Goal: Transaction & Acquisition: Purchase product/service

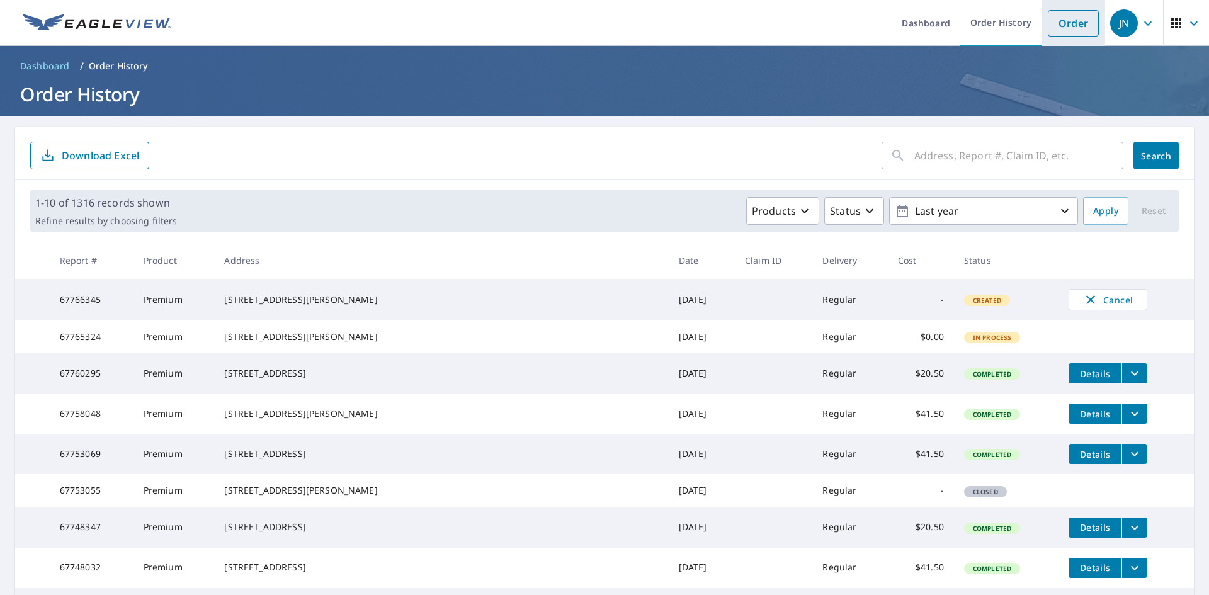
drag, startPoint x: 1070, startPoint y: 23, endPoint x: 1063, endPoint y: 21, distance: 6.8
click at [1070, 23] on link "Order" at bounding box center [1073, 23] width 51 height 26
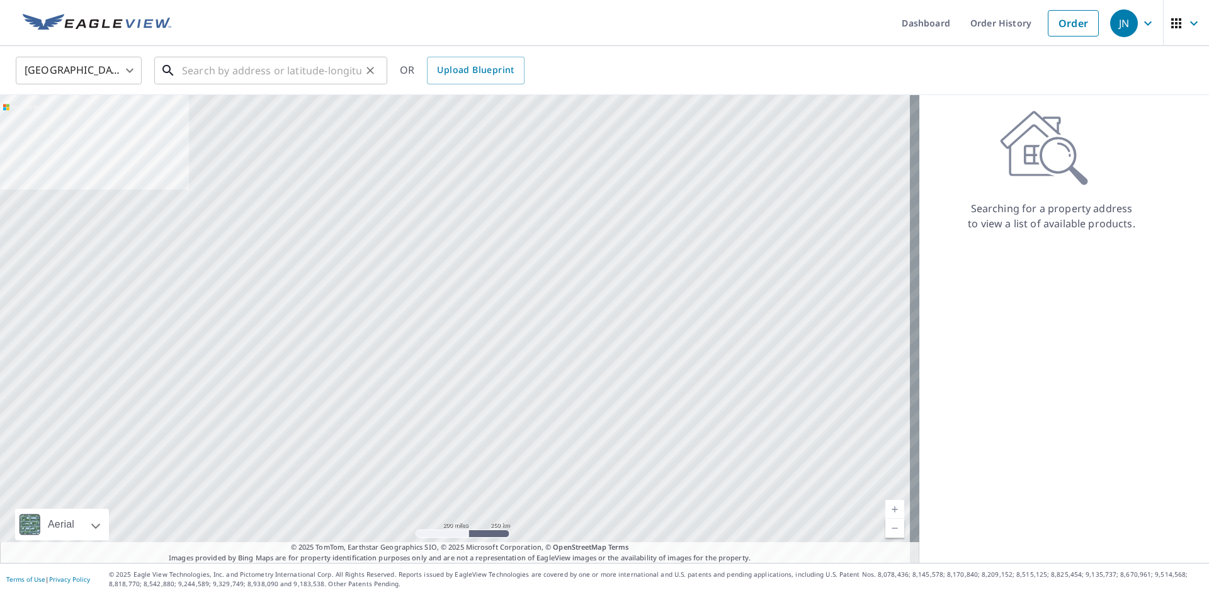
click at [254, 72] on input "text" at bounding box center [272, 70] width 180 height 35
click at [243, 63] on input "text" at bounding box center [272, 70] width 180 height 35
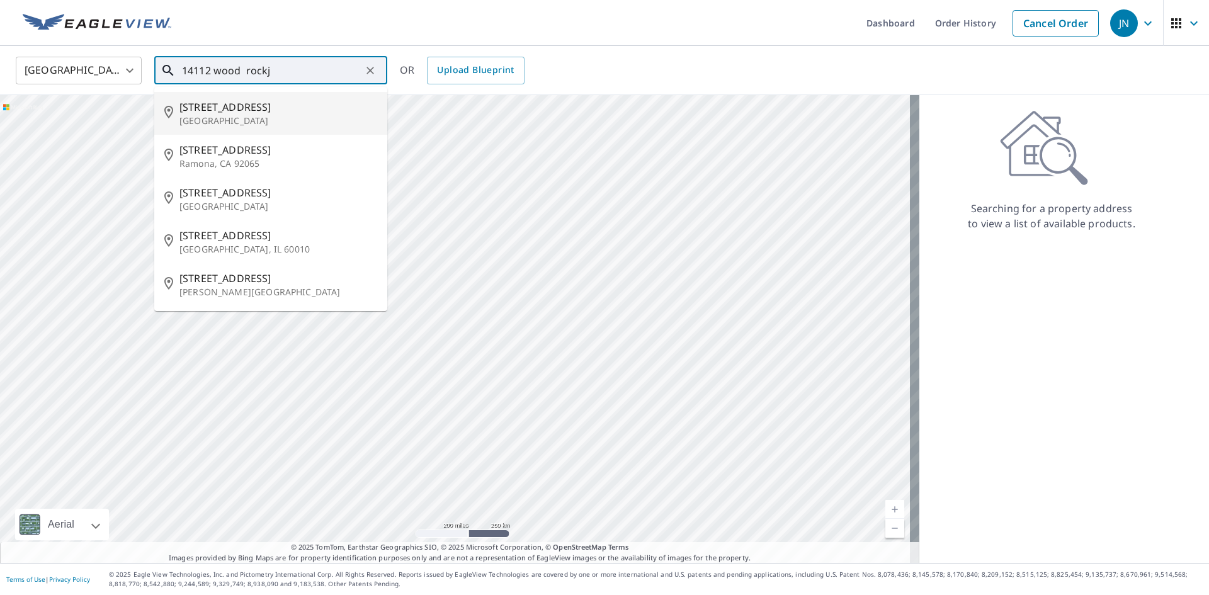
drag, startPoint x: 224, startPoint y: 110, endPoint x: 213, endPoint y: 120, distance: 15.2
click at [225, 113] on span "[STREET_ADDRESS]" at bounding box center [279, 107] width 198 height 15
type input "[STREET_ADDRESS]"
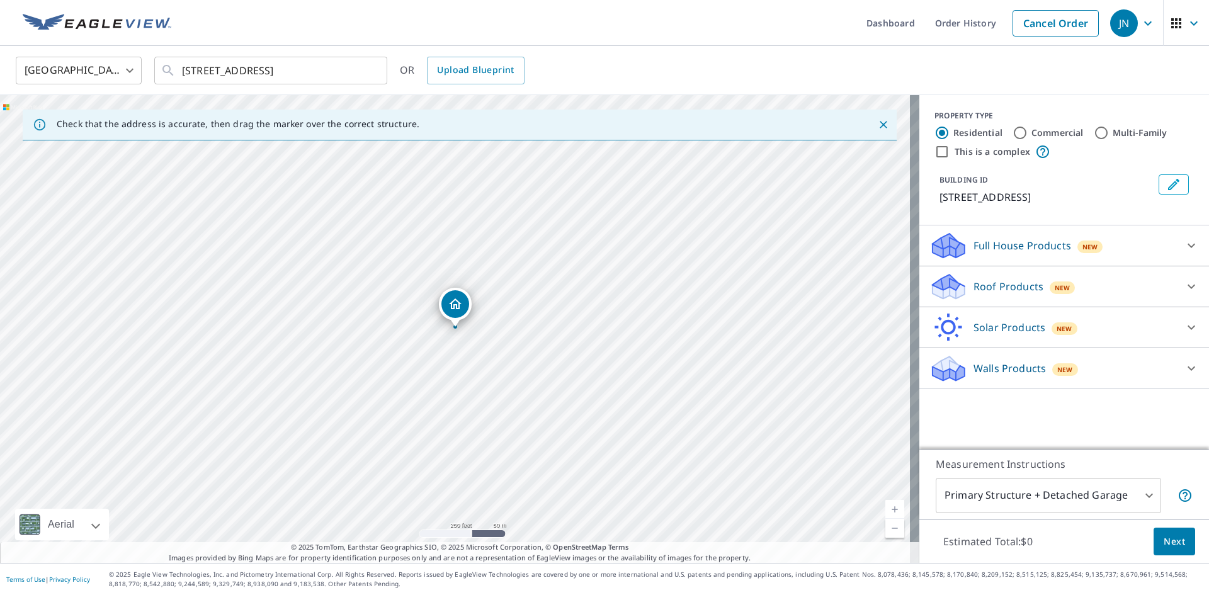
click at [974, 294] on p "Roof Products" at bounding box center [1009, 286] width 70 height 15
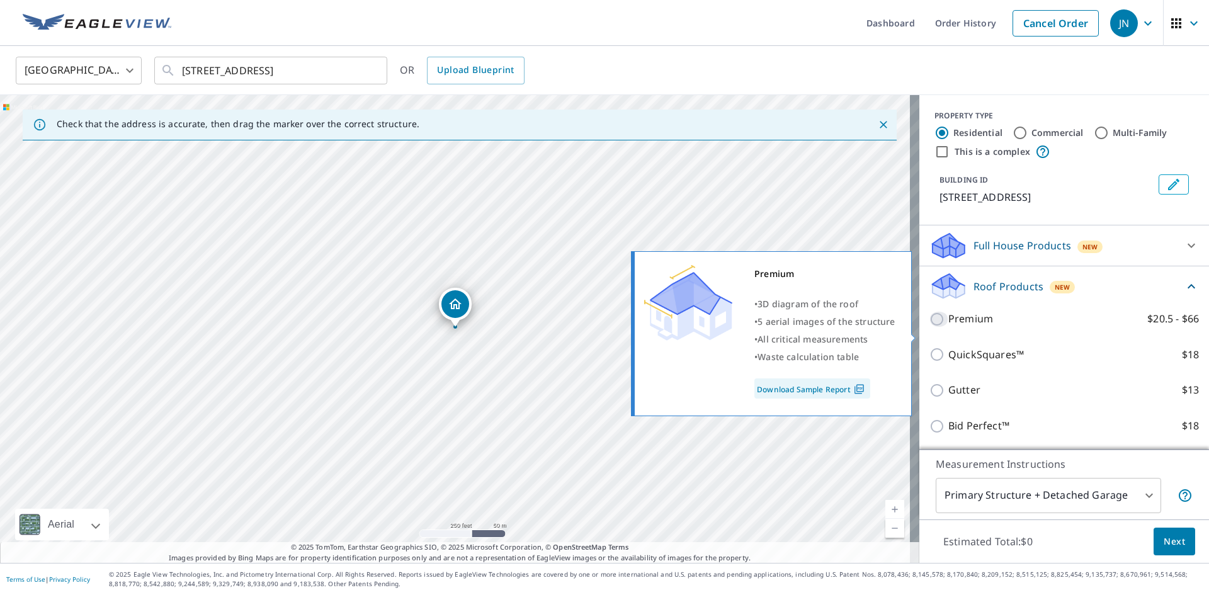
click at [930, 327] on input "Premium $20.5 - $66" at bounding box center [939, 319] width 19 height 15
checkbox input "true"
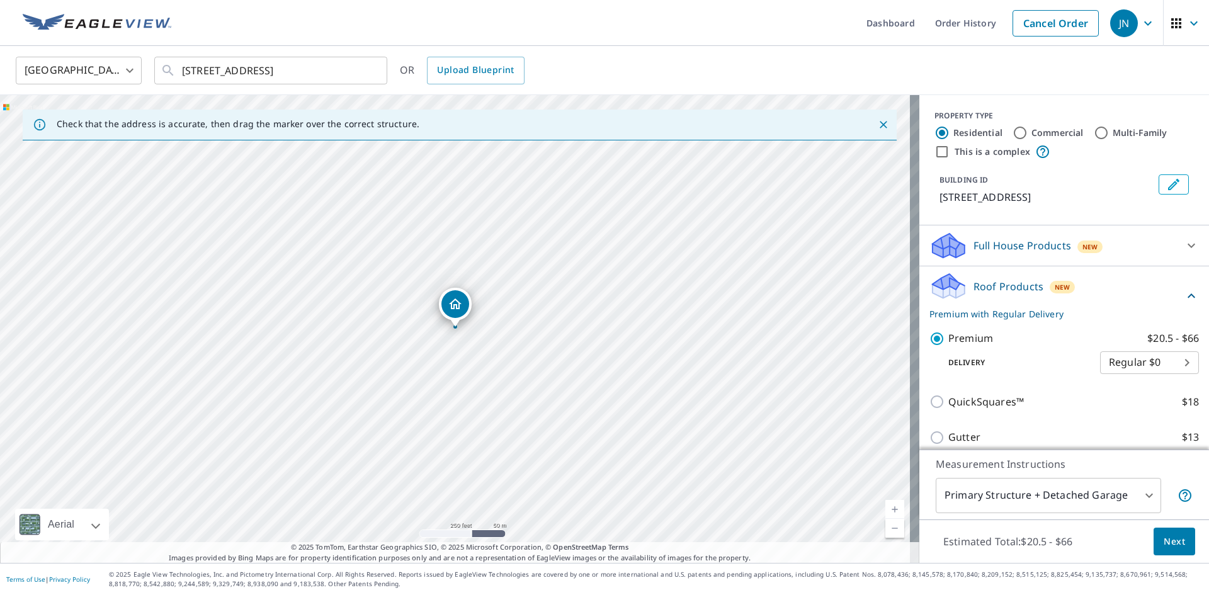
click at [1164, 541] on span "Next" at bounding box center [1174, 542] width 21 height 16
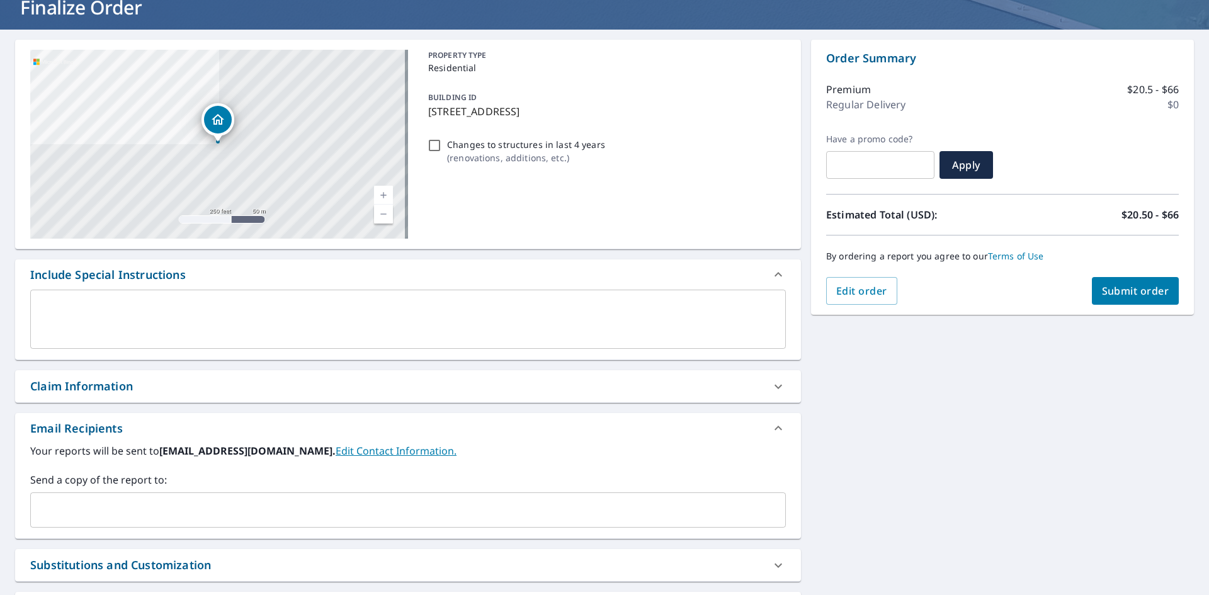
scroll to position [207, 0]
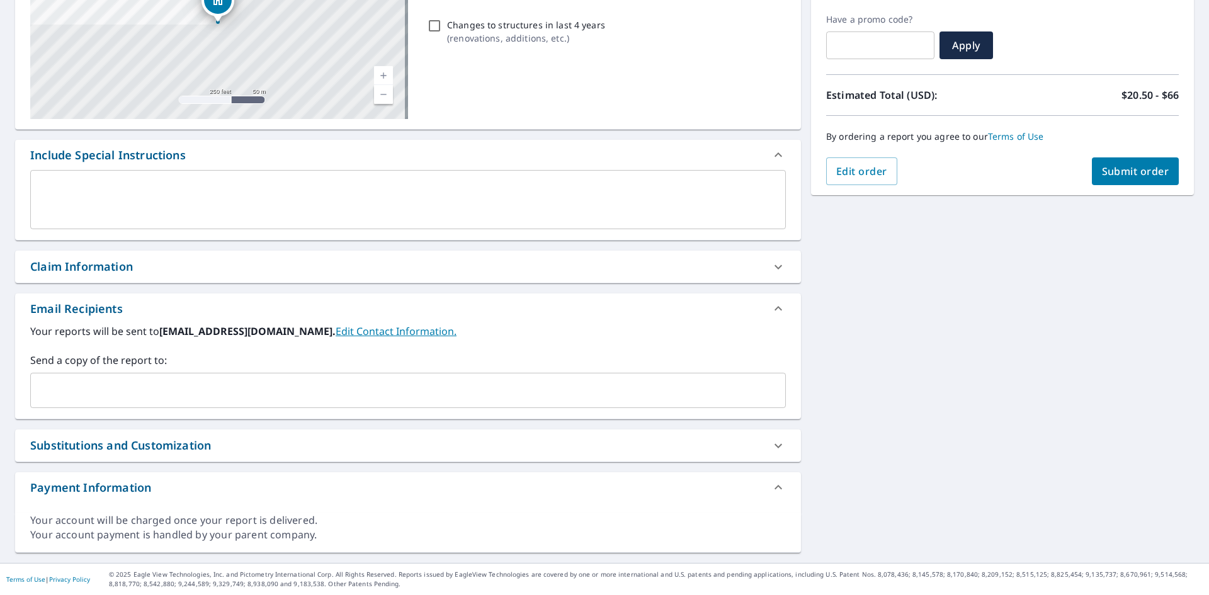
click at [195, 390] on input "text" at bounding box center [399, 391] width 726 height 24
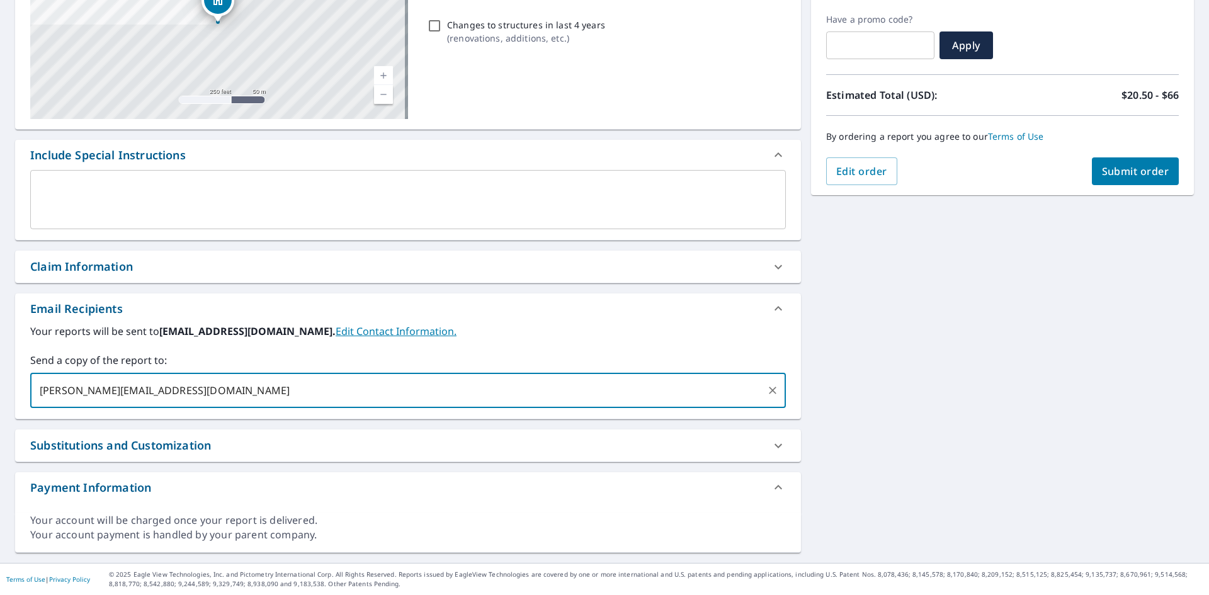
type input "[PERSON_NAME][EMAIL_ADDRESS][DOMAIN_NAME]"
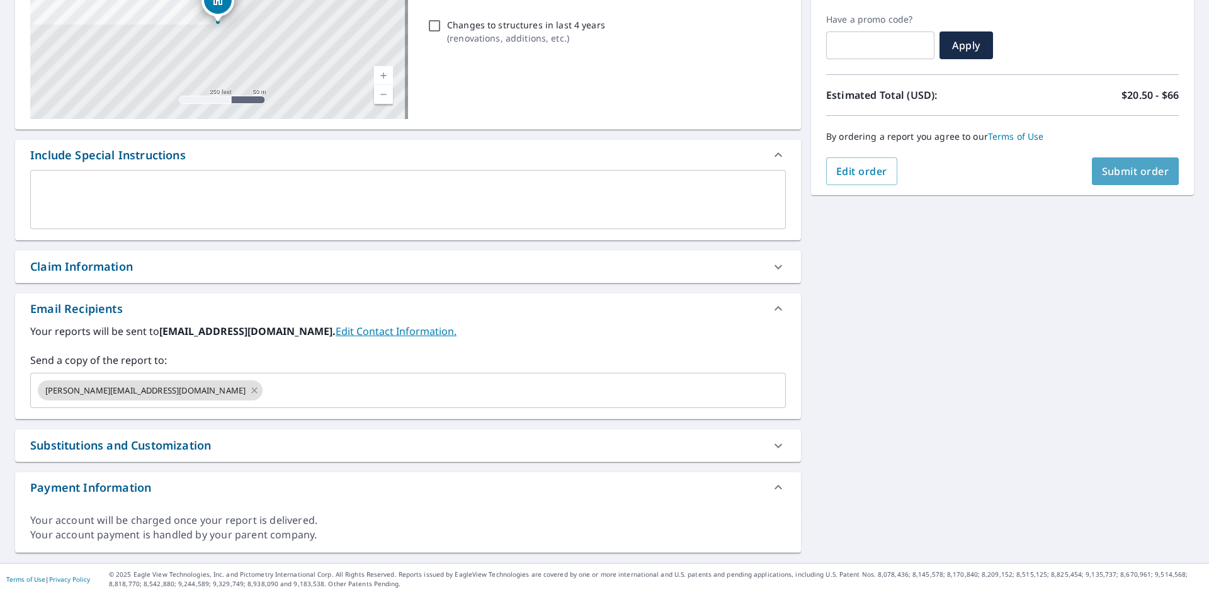
click at [1115, 168] on span "Submit order" at bounding box center [1135, 171] width 67 height 14
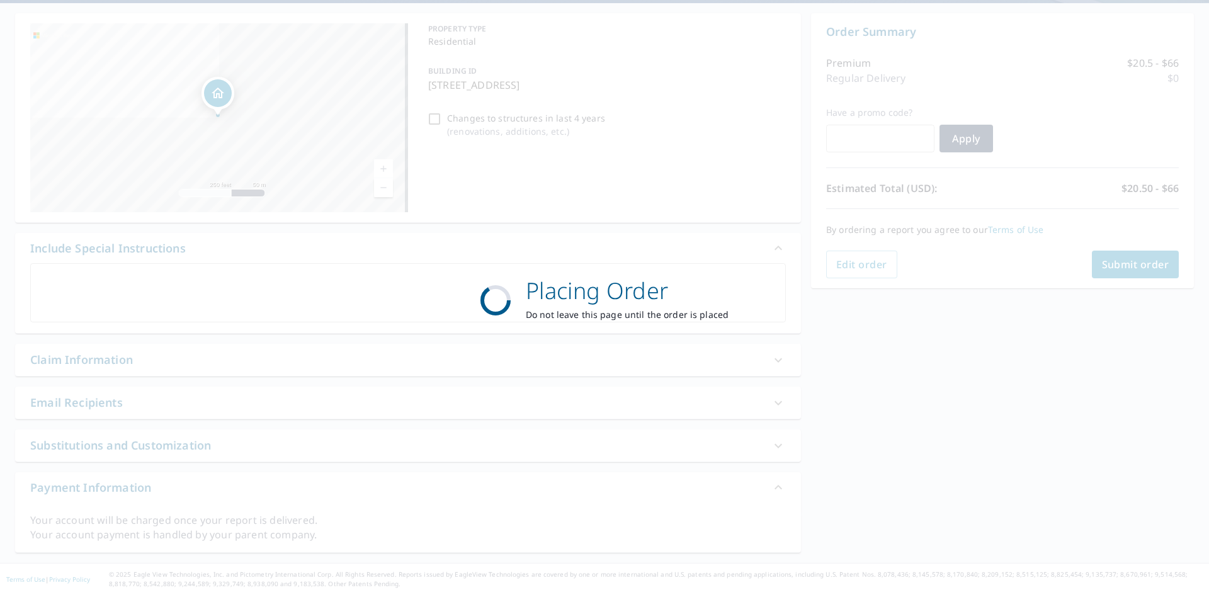
scroll to position [113, 0]
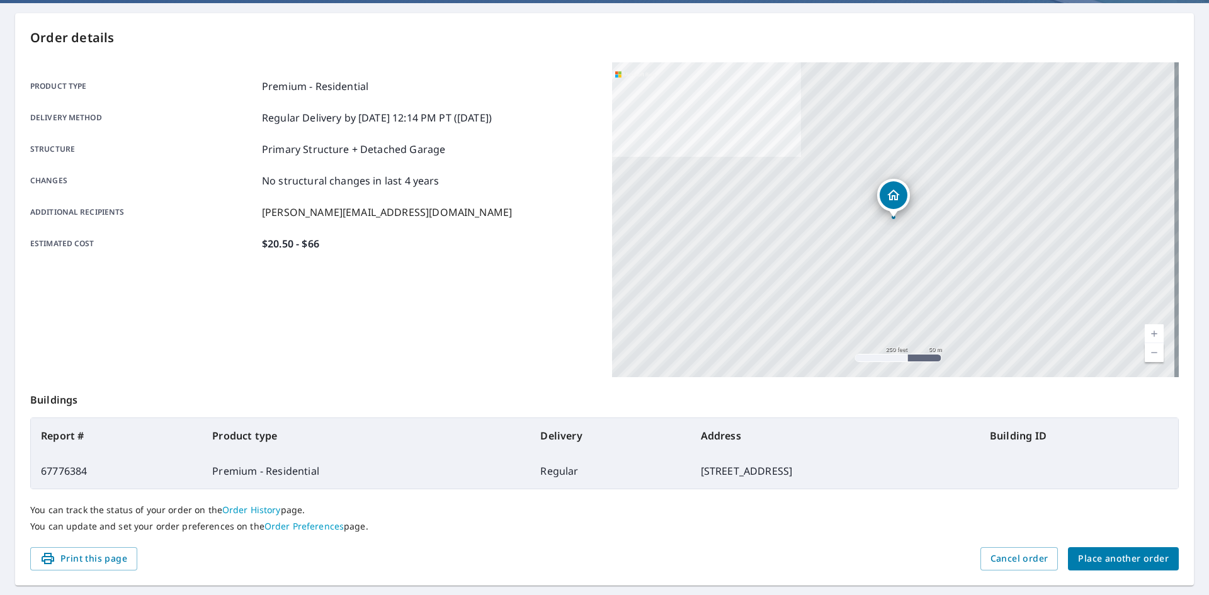
click at [1109, 562] on span "Place another order" at bounding box center [1123, 559] width 91 height 16
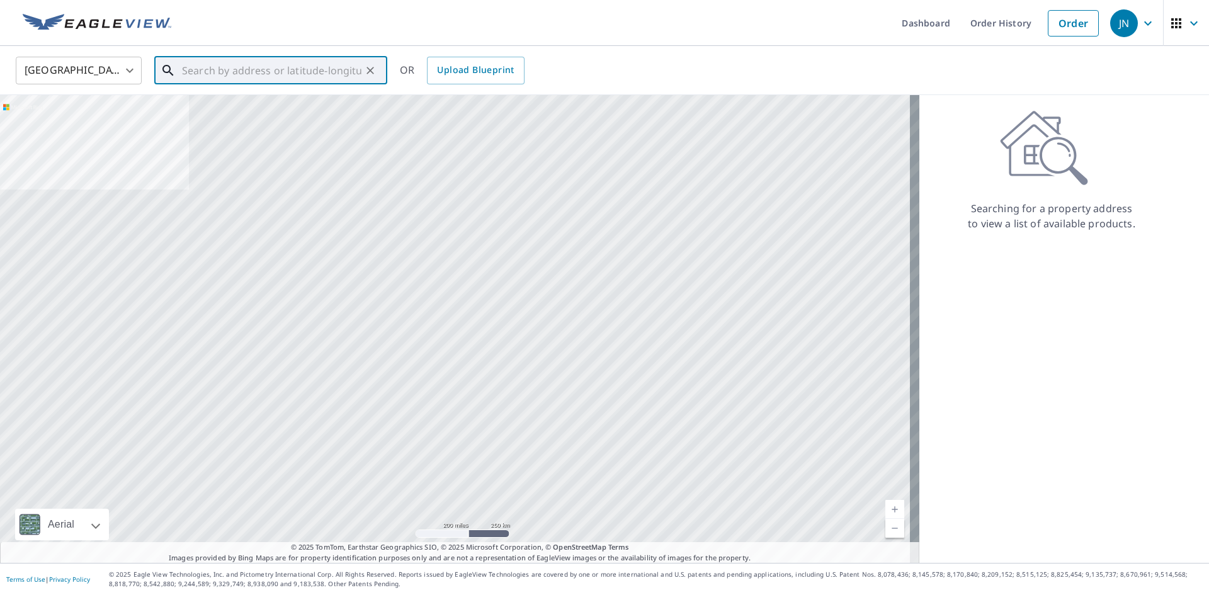
click at [266, 68] on input "text" at bounding box center [272, 70] width 180 height 35
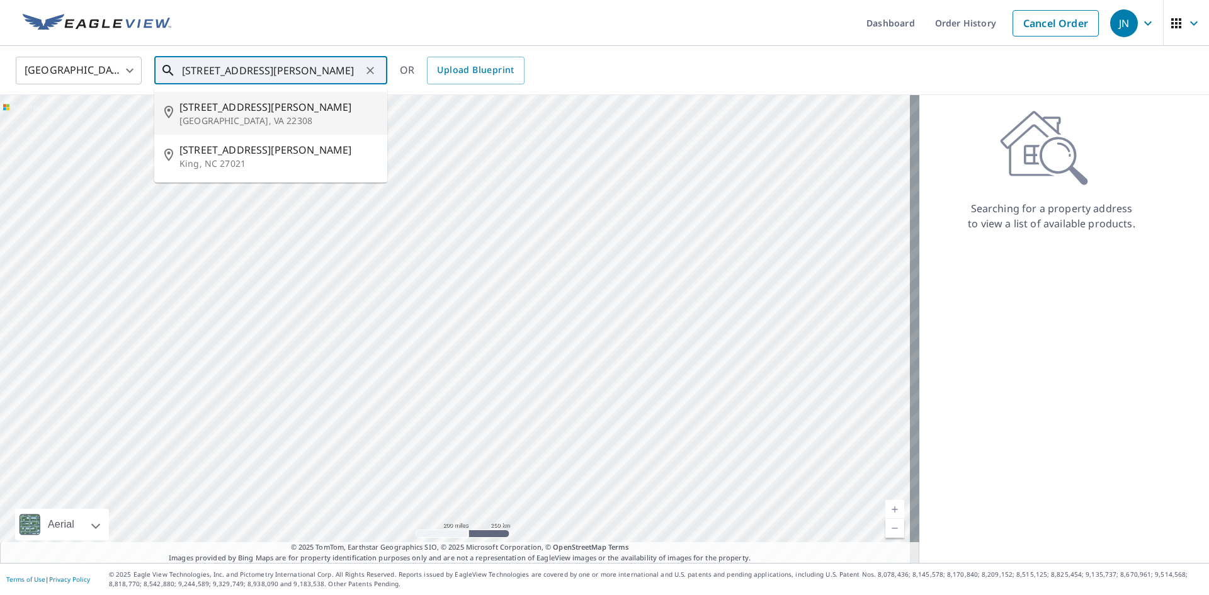
click at [283, 108] on span "[STREET_ADDRESS][PERSON_NAME]" at bounding box center [279, 107] width 198 height 15
type input "[STREET_ADDRESS][PERSON_NAME]"
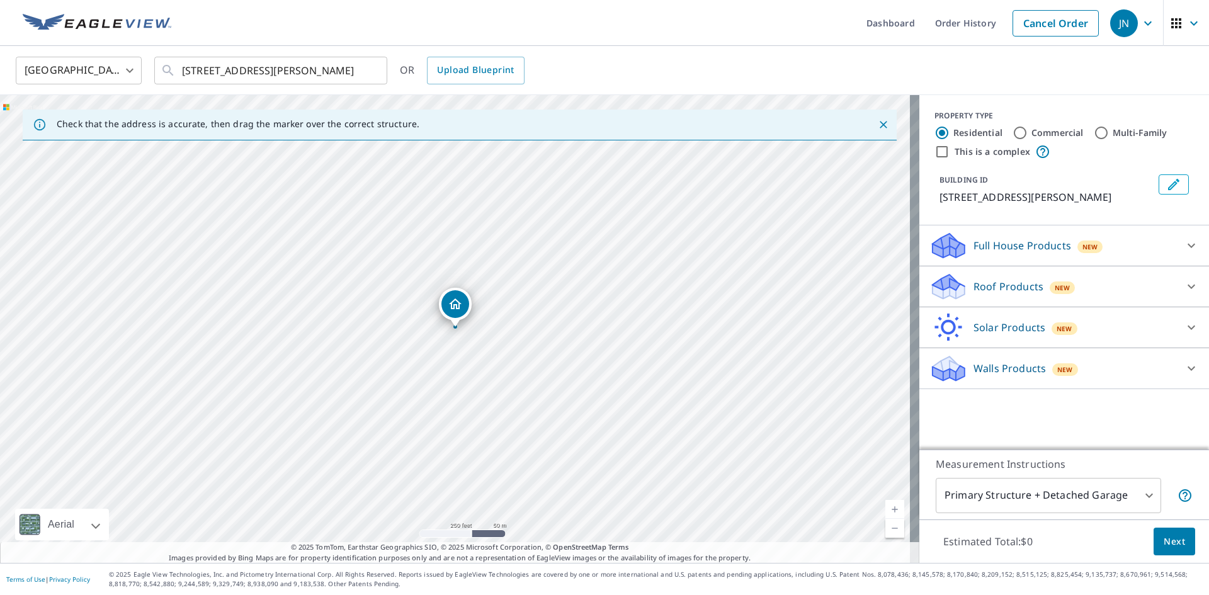
click at [974, 294] on p "Roof Products" at bounding box center [1009, 286] width 70 height 15
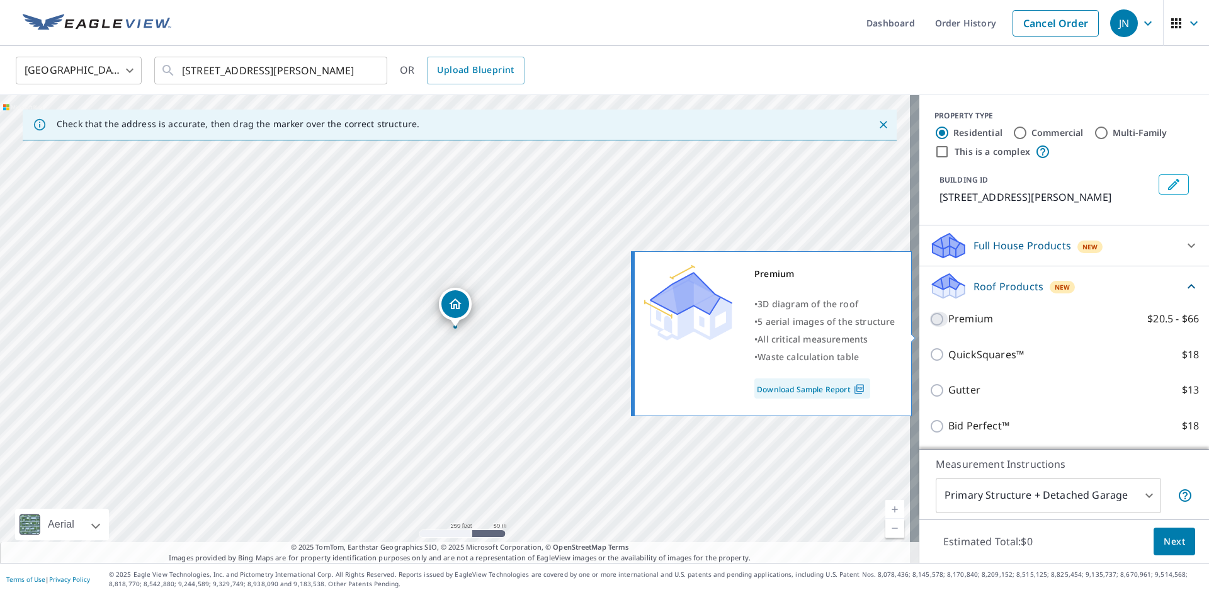
click at [930, 327] on input "Premium $20.5 - $66" at bounding box center [939, 319] width 19 height 15
checkbox input "true"
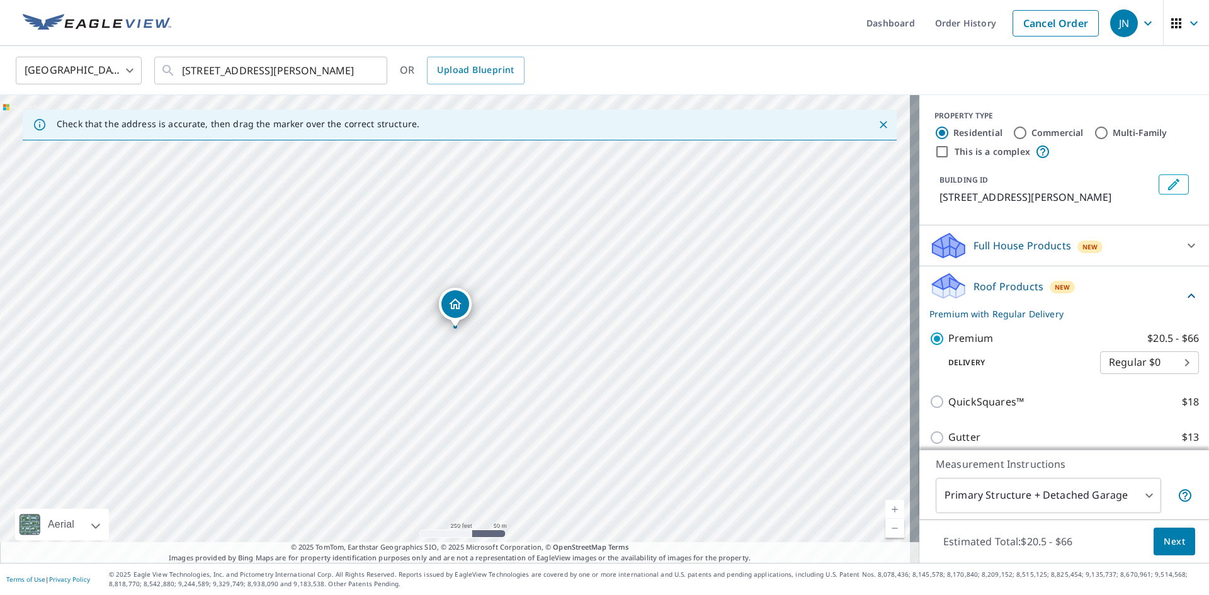
click at [1164, 540] on span "Next" at bounding box center [1174, 542] width 21 height 16
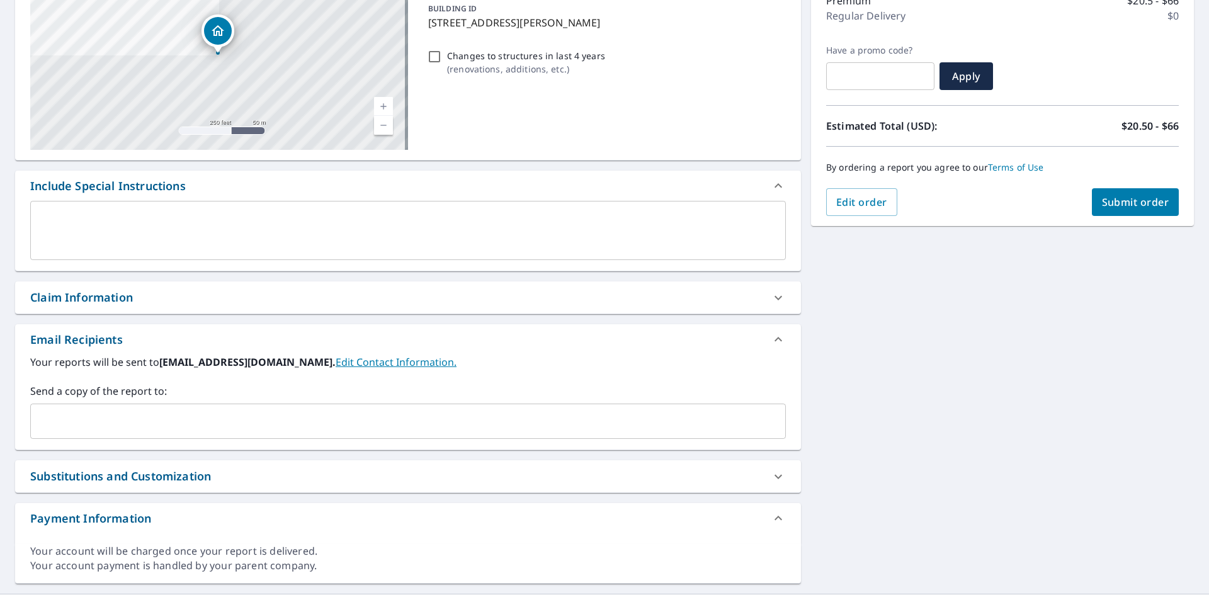
scroll to position [207, 0]
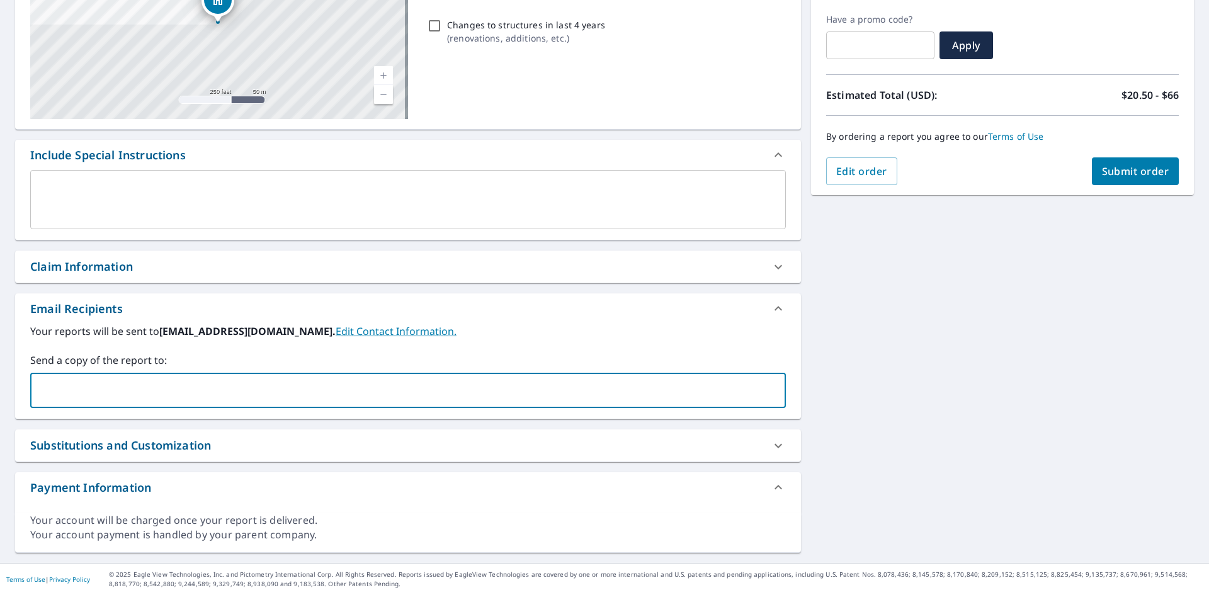
click at [49, 389] on input "text" at bounding box center [399, 391] width 726 height 24
type input "[PERSON_NAME][EMAIL_ADDRESS][DOMAIN_NAME]"
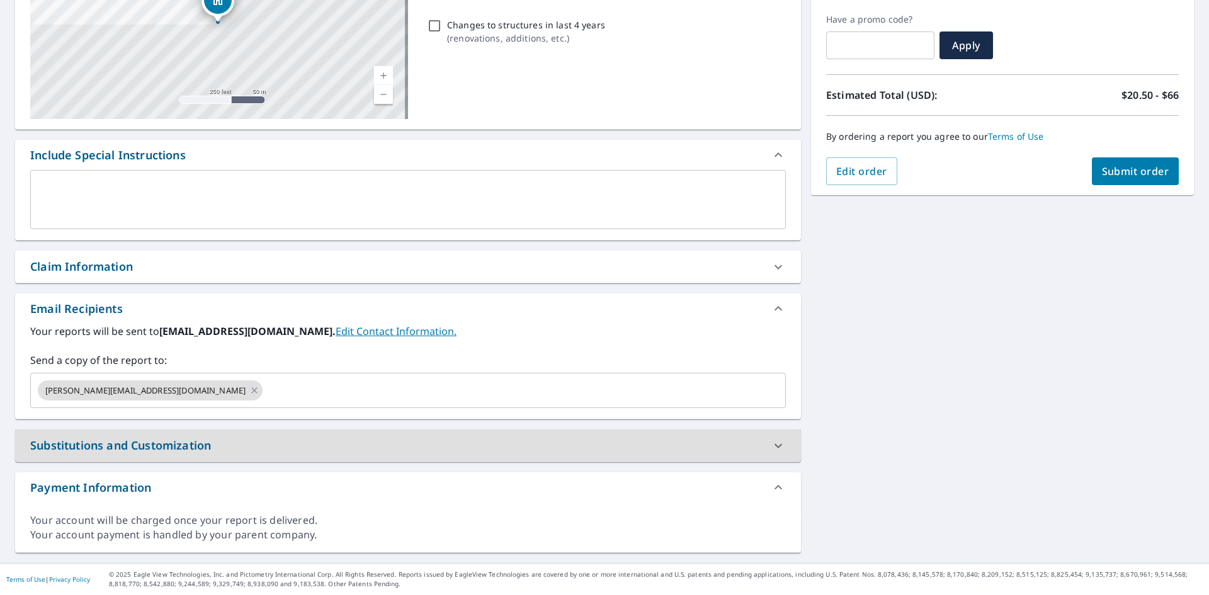
click at [1119, 165] on span "Submit order" at bounding box center [1135, 171] width 67 height 14
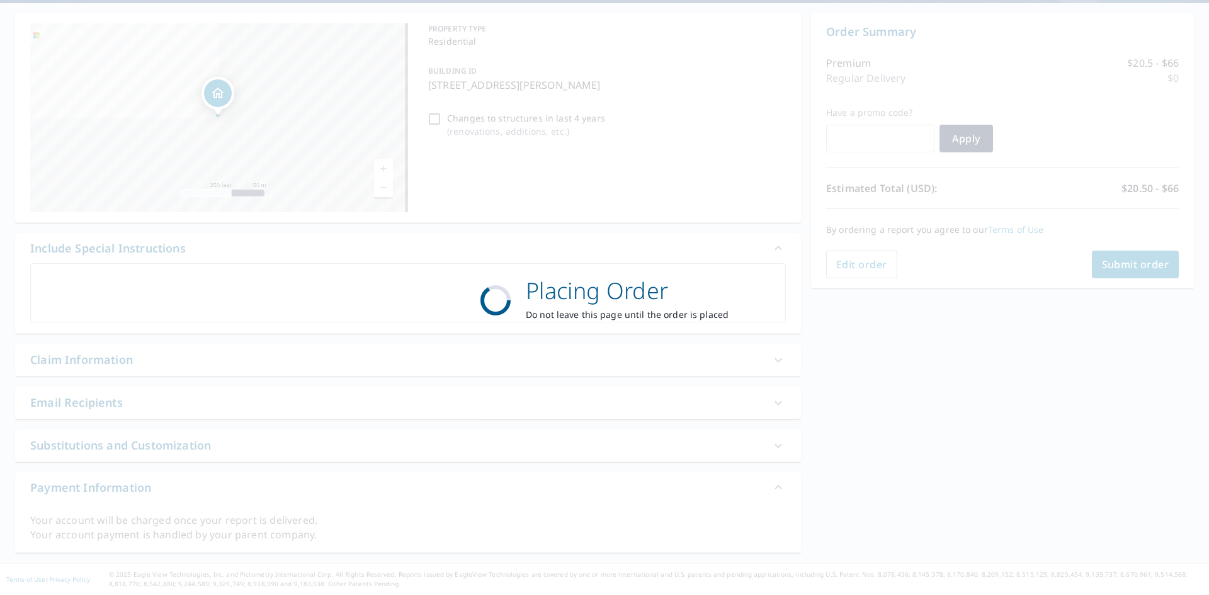
scroll to position [113, 0]
